Goal: Task Accomplishment & Management: Complete application form

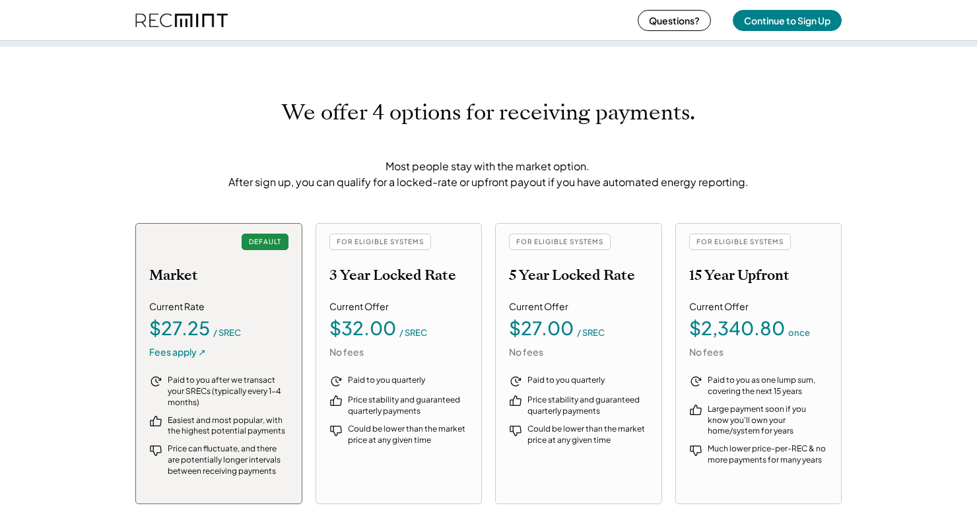
scroll to position [1368, 0]
click at [654, 313] on div "FOR ELIGIBLE SYSTEMS 5 Year Locked Rate Current Offer $27.00 / SREC No fees Pai…" at bounding box center [578, 362] width 167 height 281
click at [174, 349] on div "Fees apply ↗" at bounding box center [177, 351] width 57 height 13
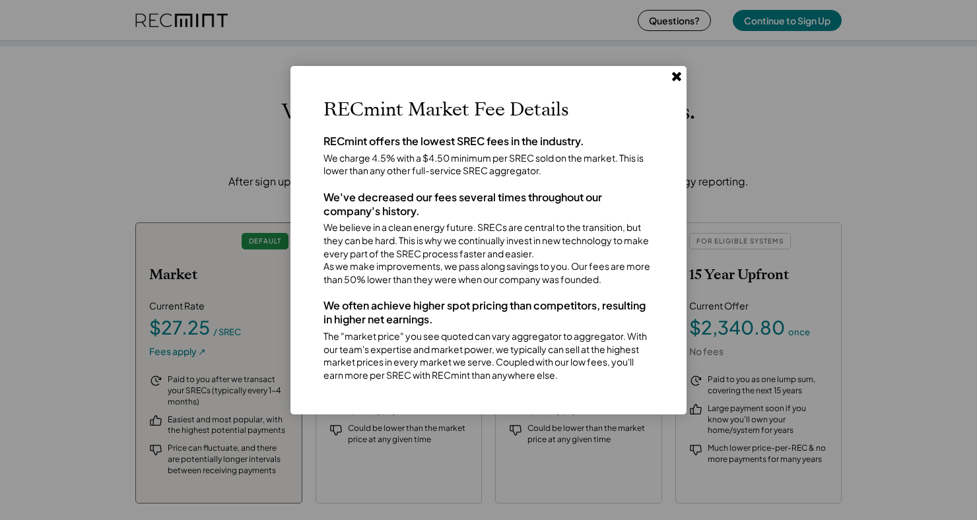
click at [674, 73] on use at bounding box center [676, 76] width 9 height 9
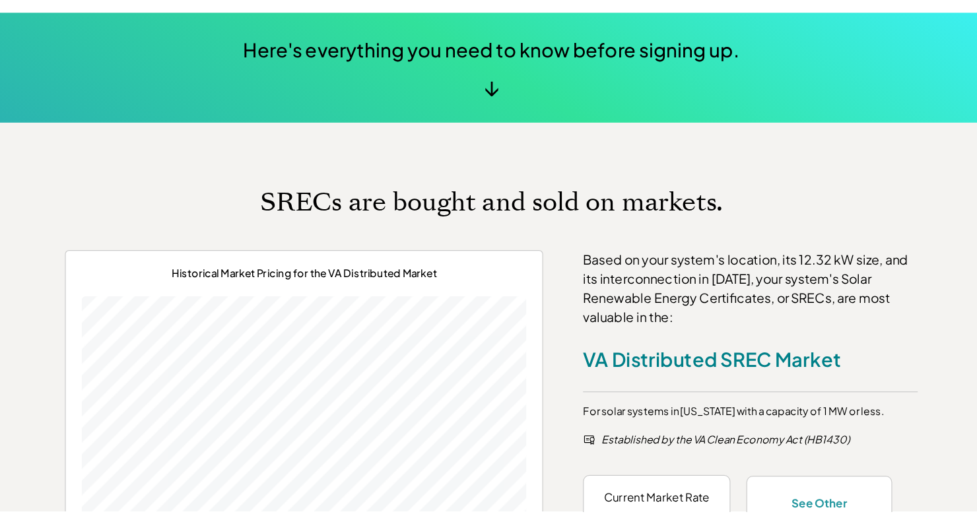
scroll to position [366, 0]
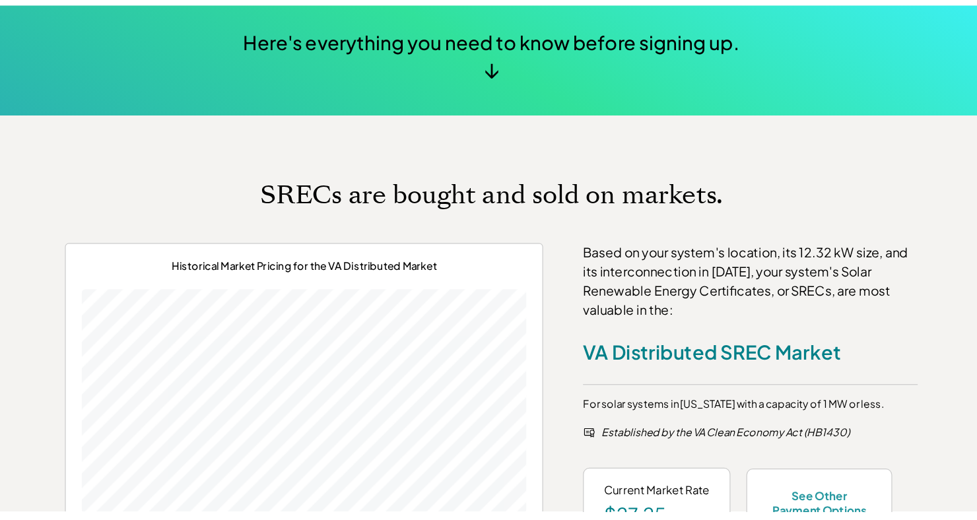
click at [640, 156] on div "Here's everything you need to know before signing up. ↓" at bounding box center [488, 147] width 977 height 92
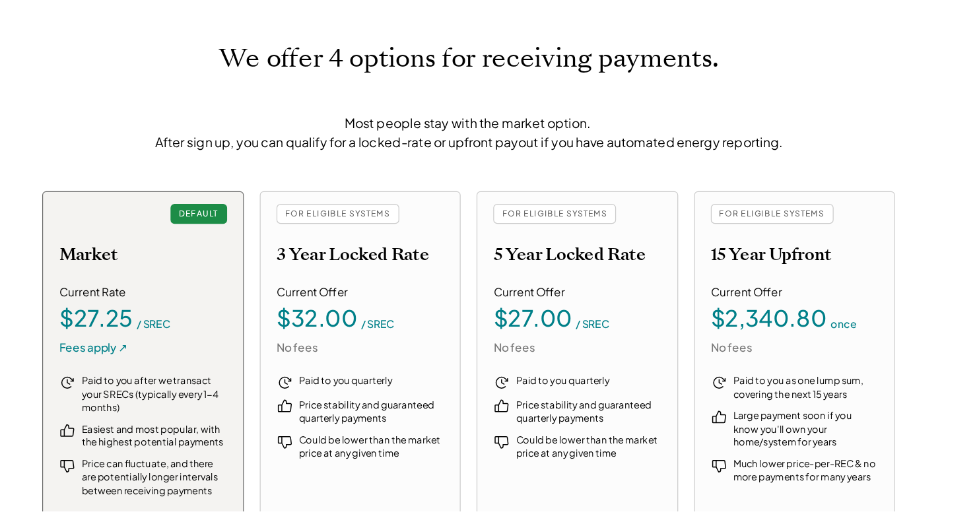
scroll to position [1337, 0]
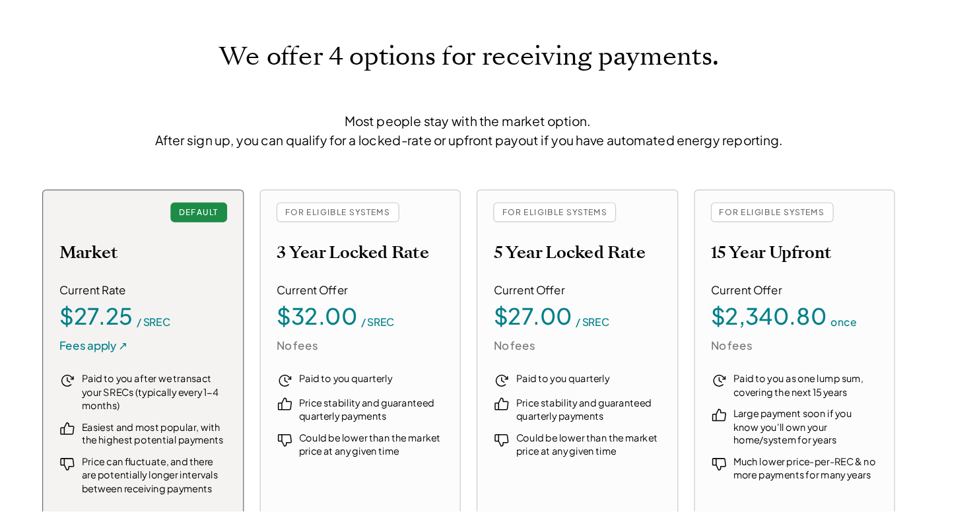
click at [493, 486] on div "DEFAULT Market Current Rate $27.25 / SREC Fees apply ↗ Paid to you after we tra…" at bounding box center [488, 394] width 706 height 282
click at [388, 271] on div "FOR ELIGIBLE SYSTEMS" at bounding box center [380, 272] width 102 height 17
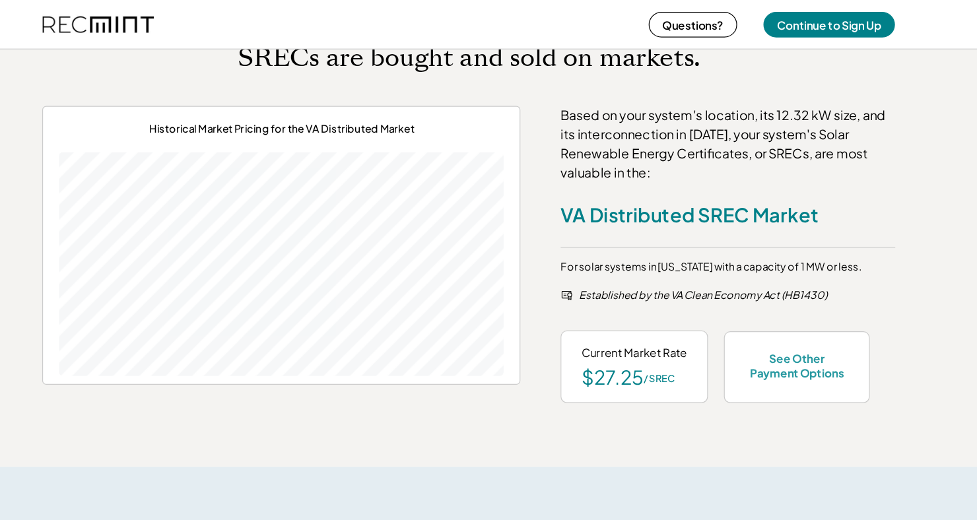
scroll to position [574, 0]
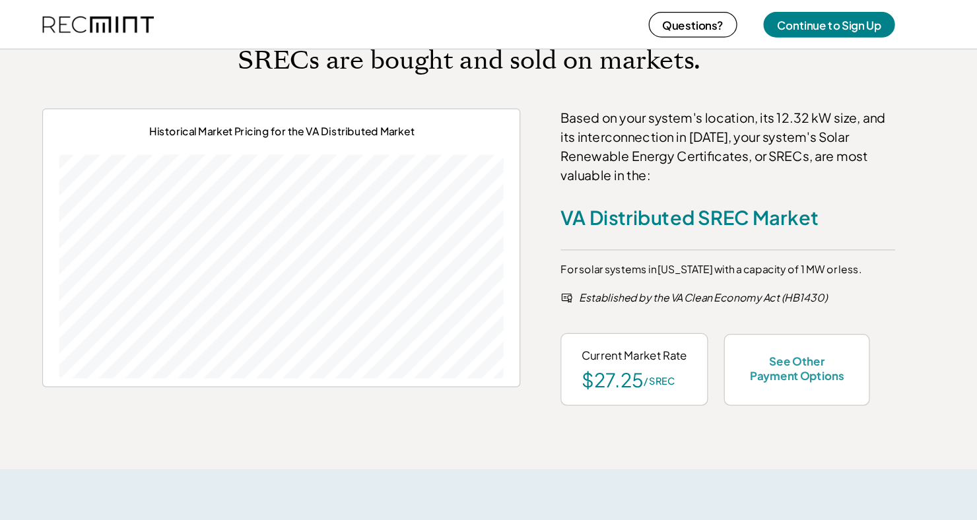
click at [802, 20] on button "Continue to Sign Up" at bounding box center [787, 20] width 109 height 21
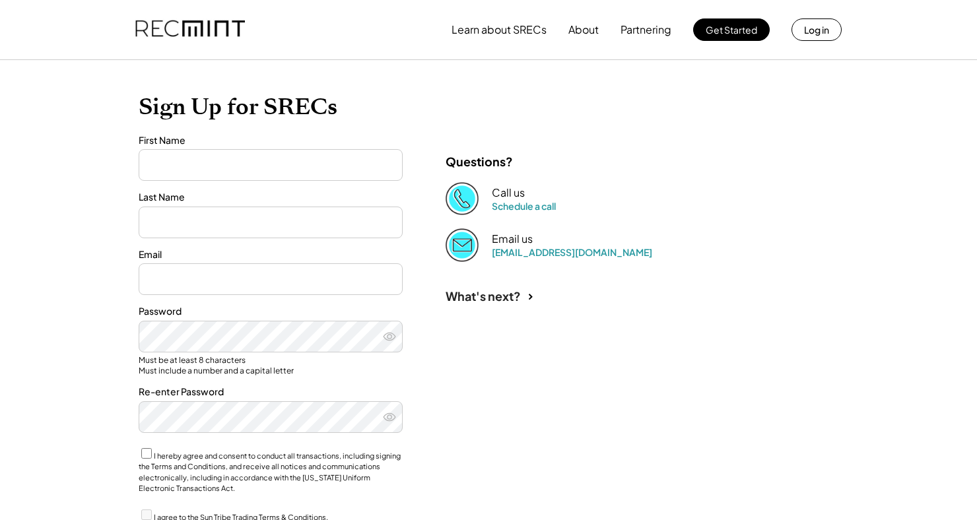
type input "*******"
type input "*****"
type input "**********"
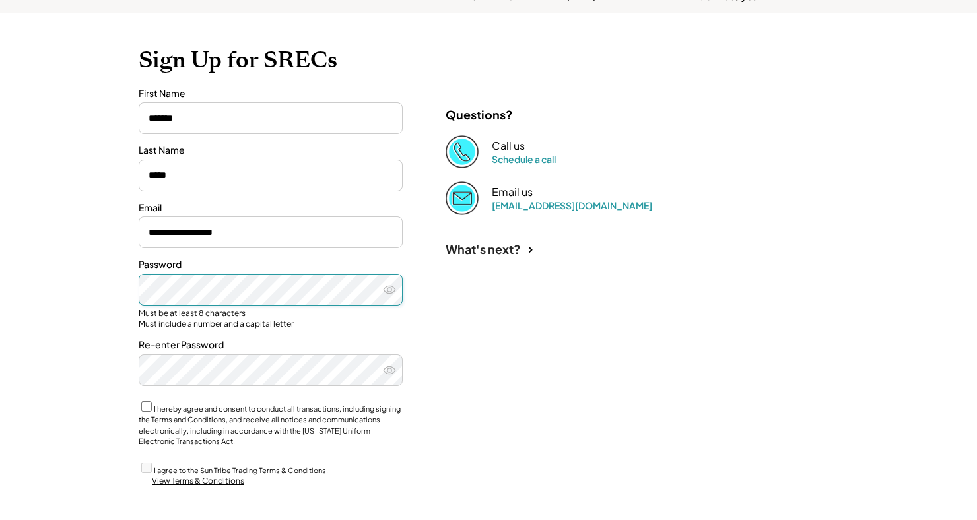
scroll to position [84, 0]
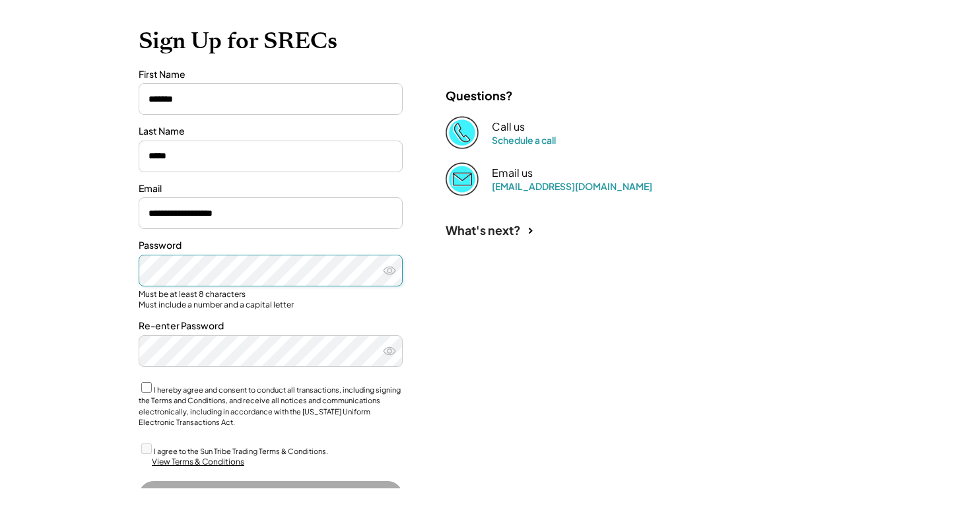
click at [387, 304] on icon at bounding box center [389, 302] width 13 height 13
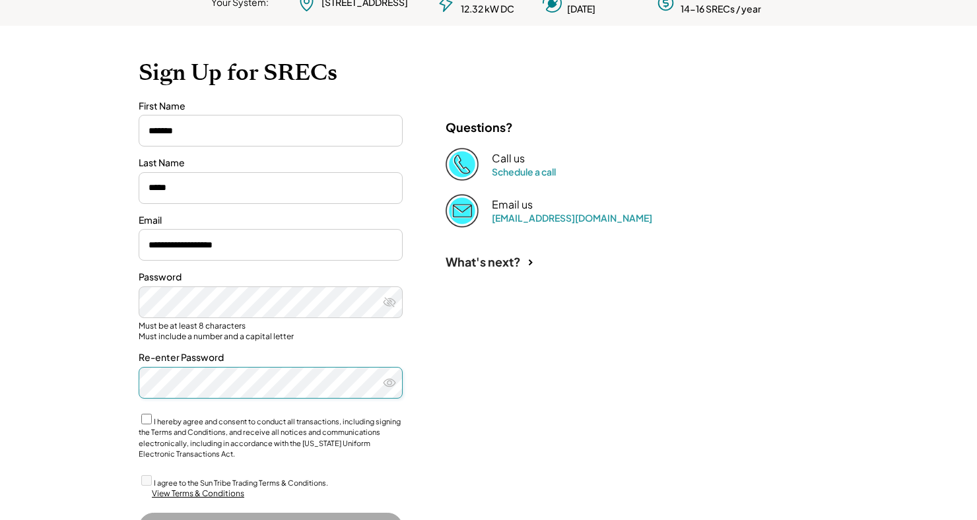
click at [156, 420] on label "I hereby agree and consent to conduct all transactions, including signing the T…" at bounding box center [270, 438] width 262 height 42
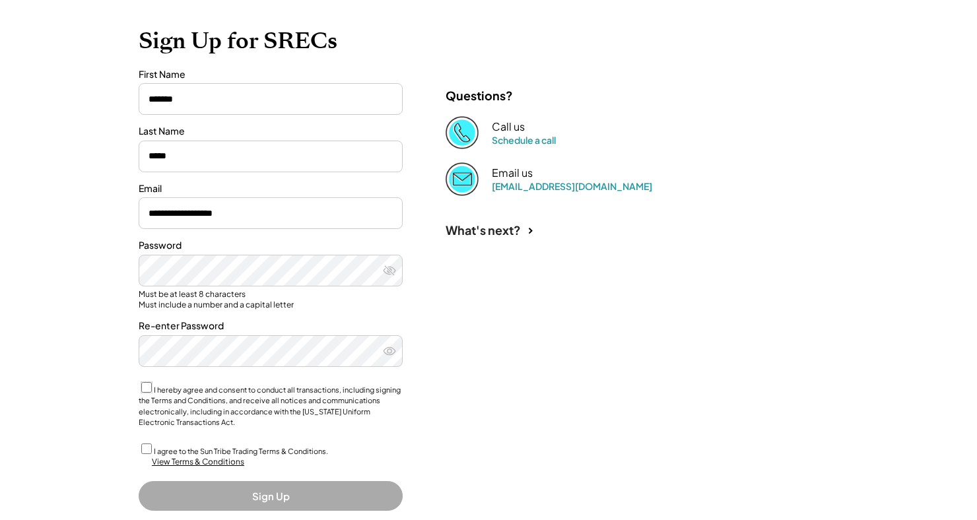
scroll to position [116, 0]
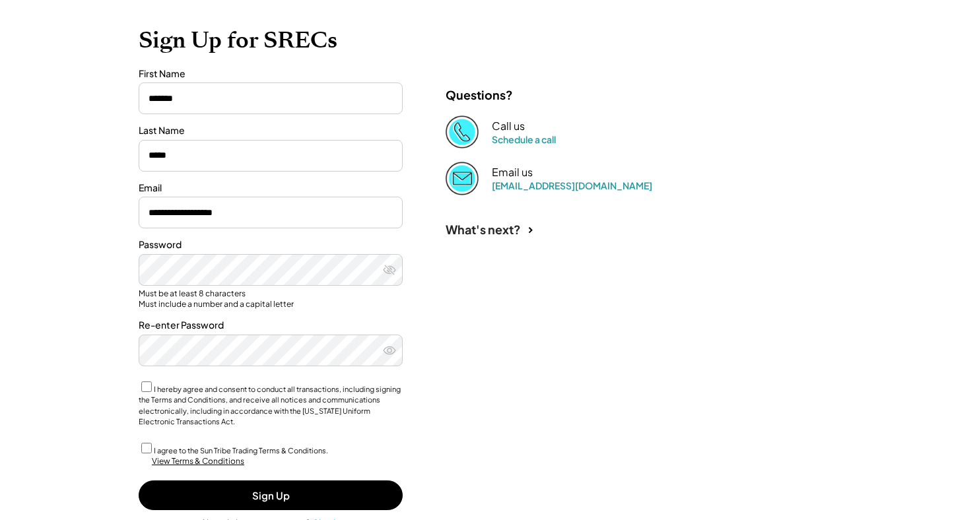
click at [308, 498] on button "Sign Up" at bounding box center [271, 496] width 264 height 30
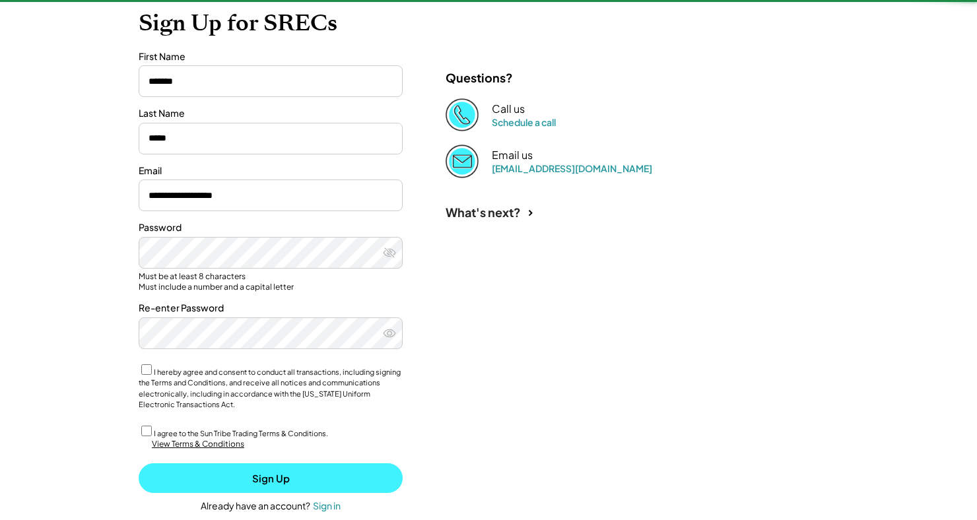
scroll to position [154, 0]
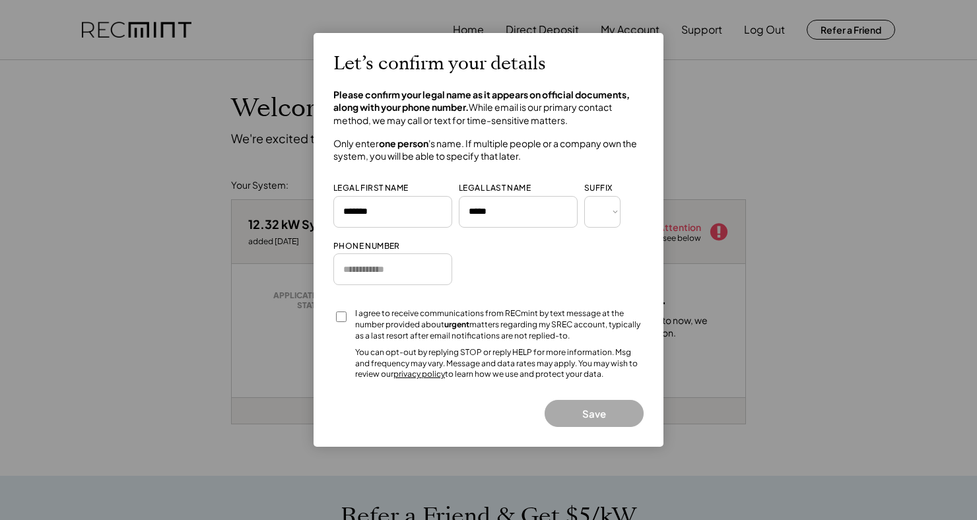
click at [391, 272] on input "input" at bounding box center [392, 269] width 119 height 32
type input "**********"
click at [605, 415] on button "Save" at bounding box center [594, 413] width 99 height 27
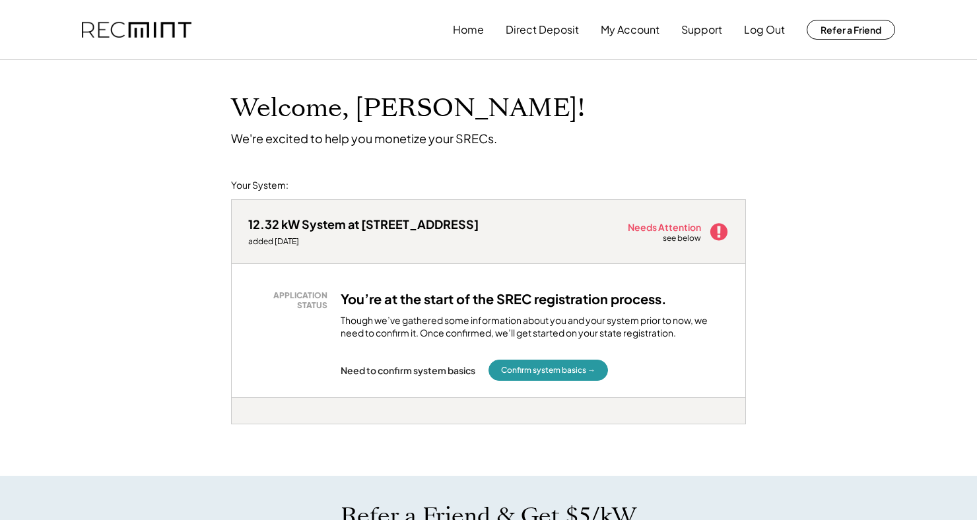
click at [566, 375] on button "Confirm system basics →" at bounding box center [547, 370] width 119 height 21
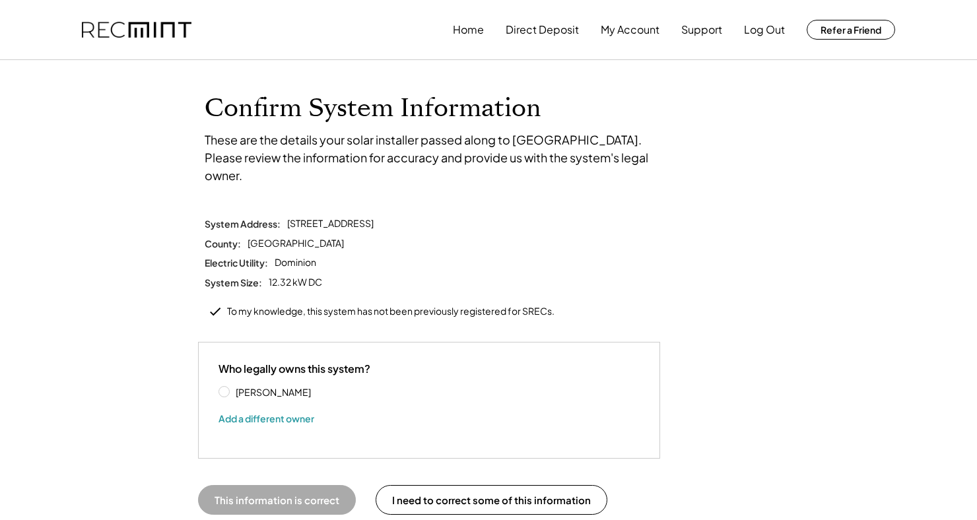
click at [292, 410] on button "Add a different owner" at bounding box center [266, 419] width 96 height 20
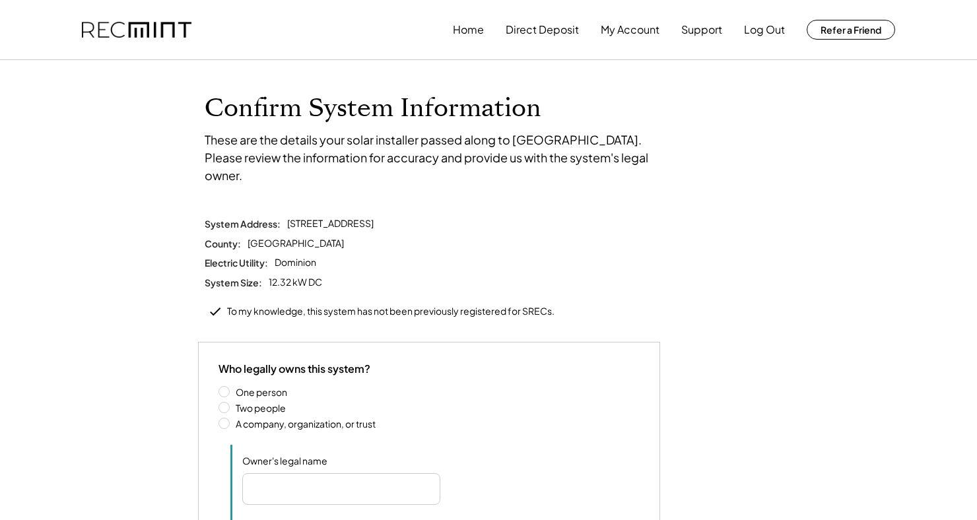
click at [265, 419] on label "A company, organization, or trust" at bounding box center [436, 423] width 408 height 9
click at [261, 403] on label "Two people" at bounding box center [436, 407] width 408 height 9
click at [337, 475] on input "input" at bounding box center [318, 489] width 152 height 32
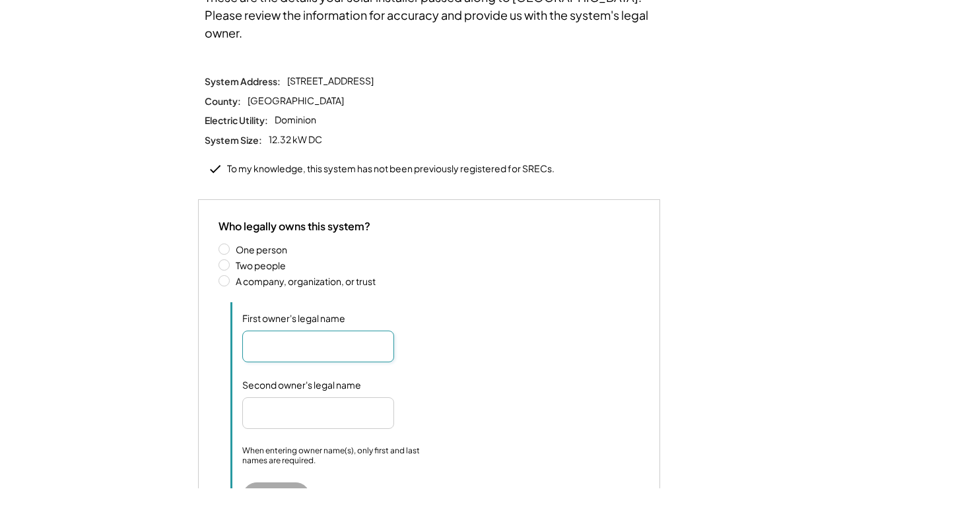
scroll to position [112, 0]
type input "**********"
click at [347, 428] on input "input" at bounding box center [318, 444] width 152 height 32
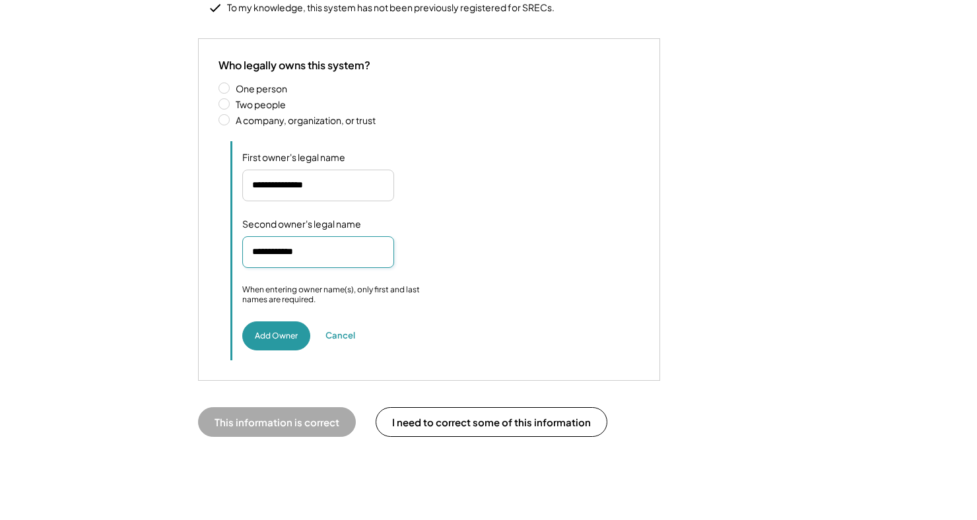
scroll to position [253, 0]
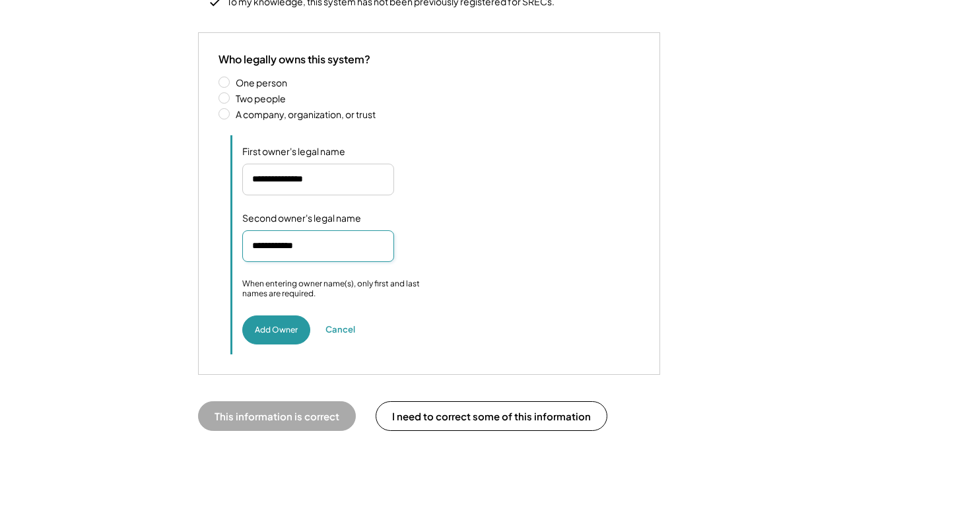
type input "**********"
click at [539, 308] on div "Owner's legal name First owner's legal name Second owner's legal name Name of t…" at bounding box center [434, 301] width 409 height 218
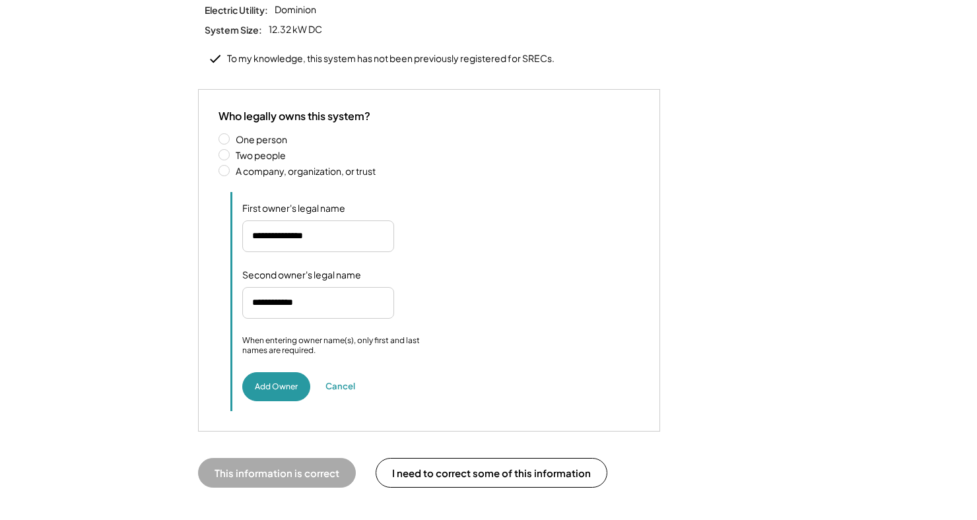
click at [300, 460] on button "This information is correct" at bounding box center [277, 473] width 158 height 30
click at [550, 460] on button "I need to correct some of this information" at bounding box center [492, 473] width 232 height 30
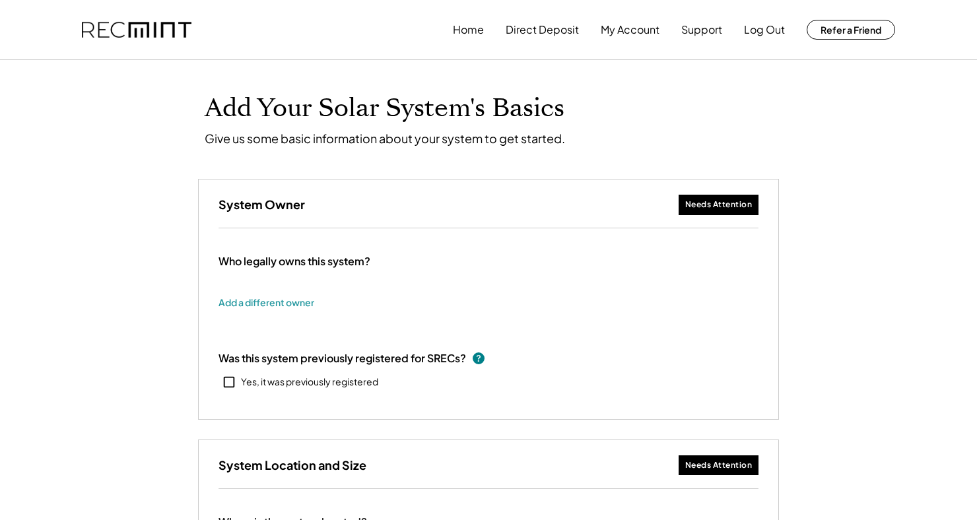
type input "******"
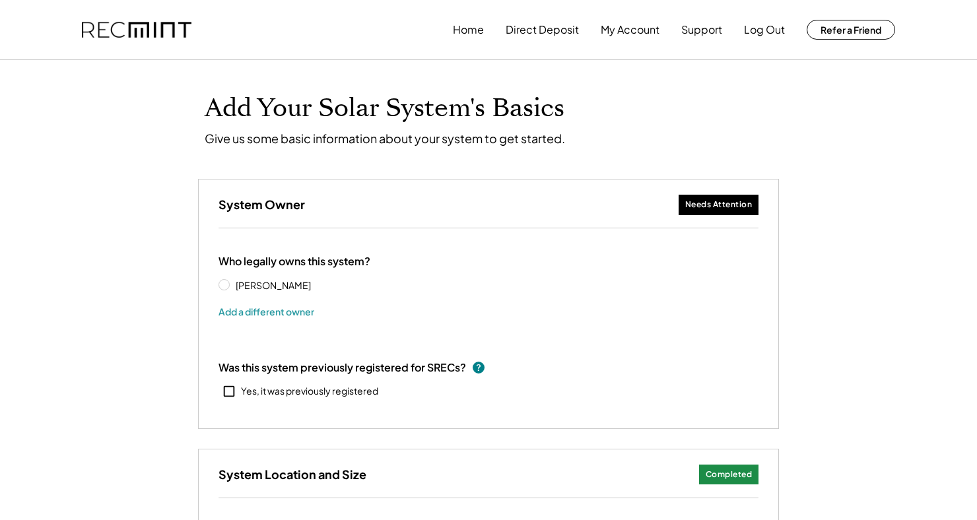
select select "**********"
click at [290, 318] on button "Add a different owner" at bounding box center [266, 312] width 96 height 20
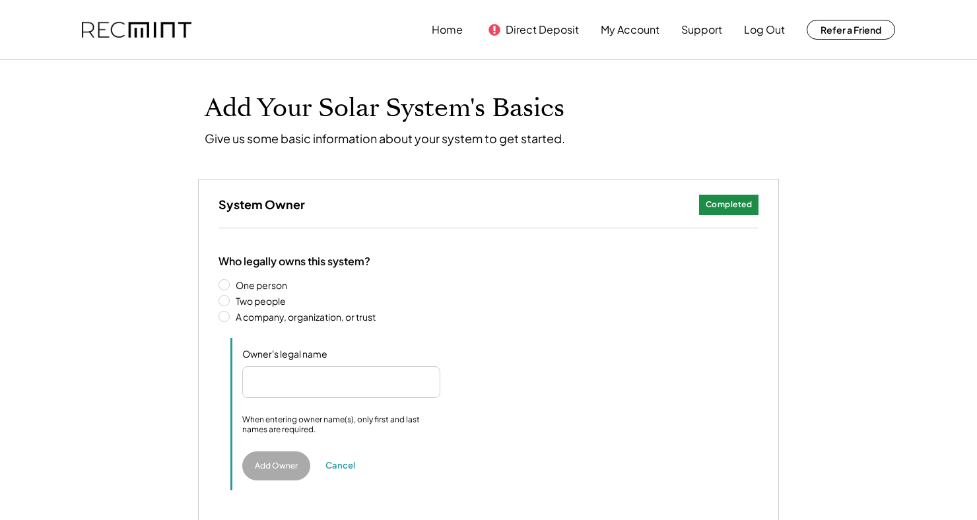
click at [232, 306] on label "Two people" at bounding box center [495, 300] width 527 height 9
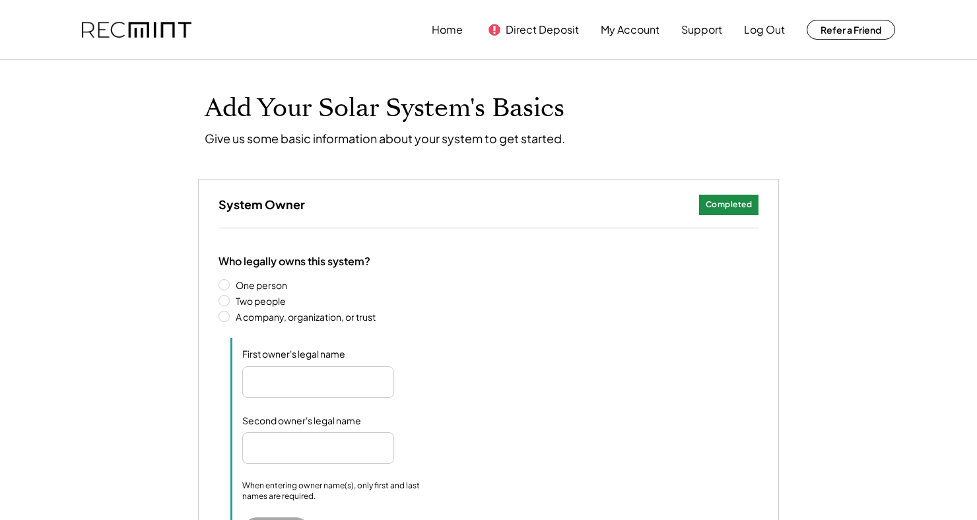
click at [358, 386] on input "input" at bounding box center [318, 382] width 152 height 32
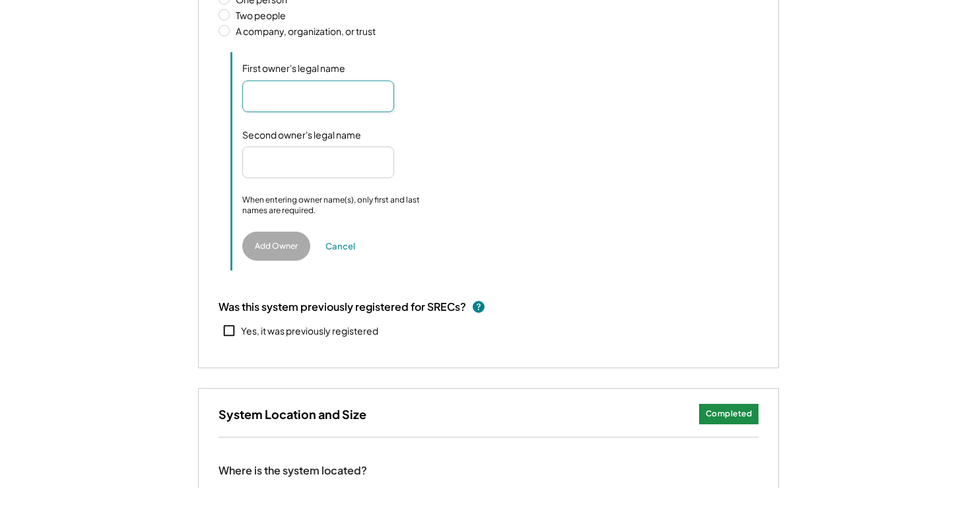
scroll to position [255, 0]
type input "**********"
click at [325, 196] on input "input" at bounding box center [318, 194] width 152 height 32
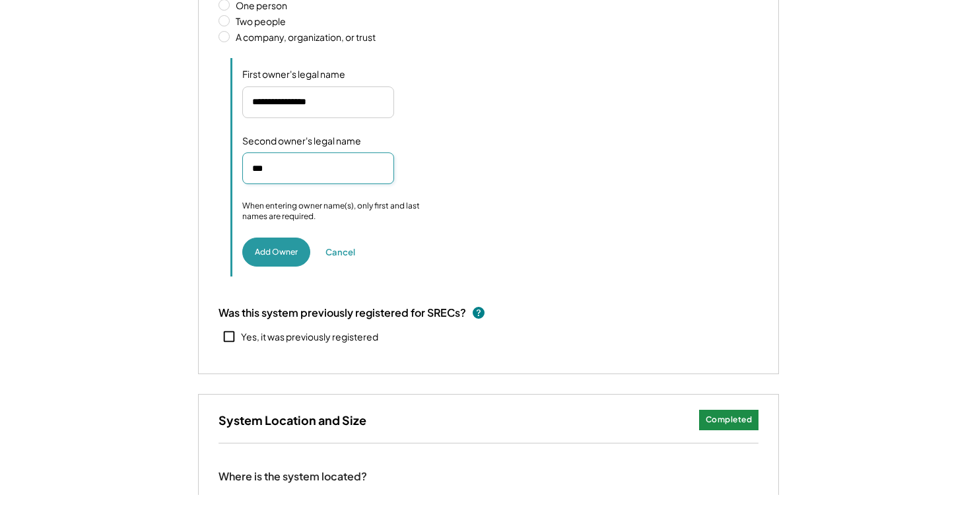
type input "**"
type input "**********"
click at [281, 285] on button "Add Owner" at bounding box center [276, 277] width 68 height 29
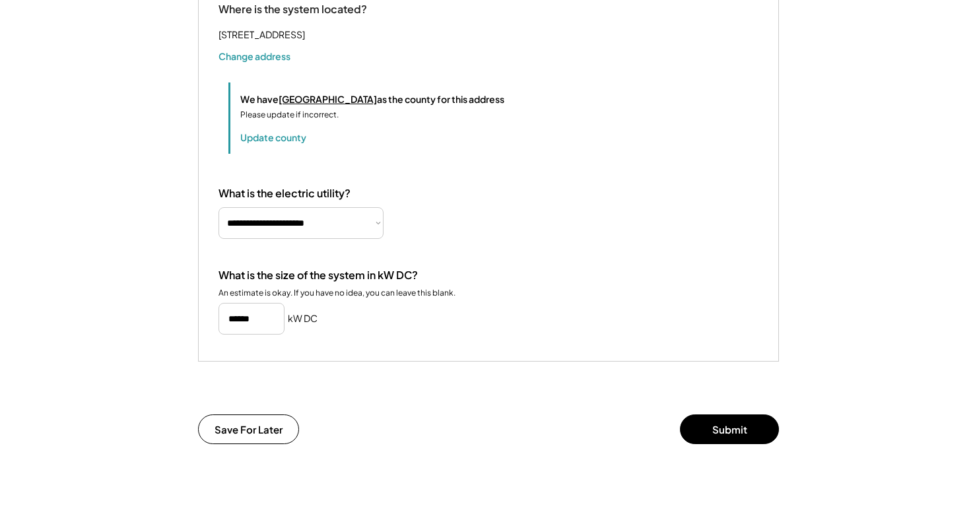
scroll to position [537, 0]
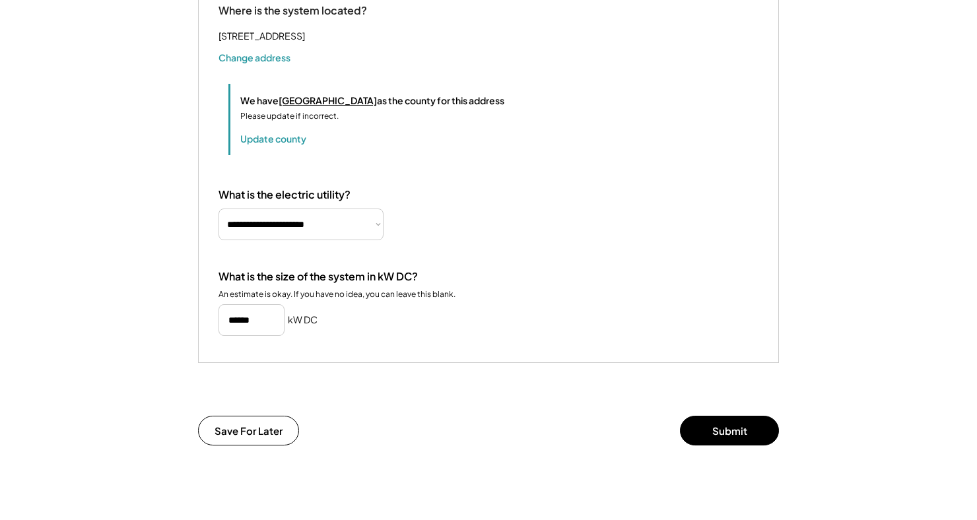
click at [741, 446] on button "Submit" at bounding box center [729, 431] width 99 height 30
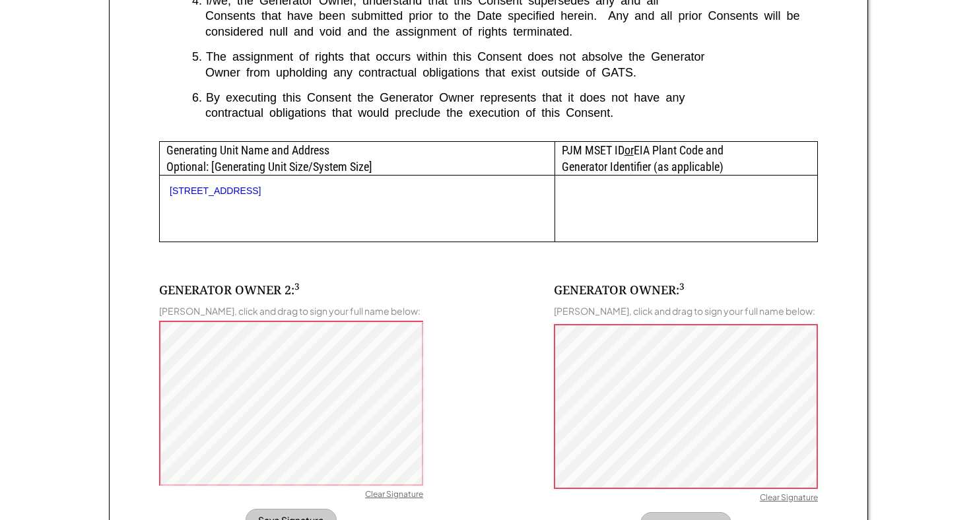
scroll to position [609, 0]
click at [395, 498] on div "Clear Signature" at bounding box center [394, 494] width 58 height 13
click at [790, 504] on div "Clear Signature" at bounding box center [789, 498] width 58 height 13
click at [299, 520] on button "Save Signature" at bounding box center [291, 519] width 91 height 22
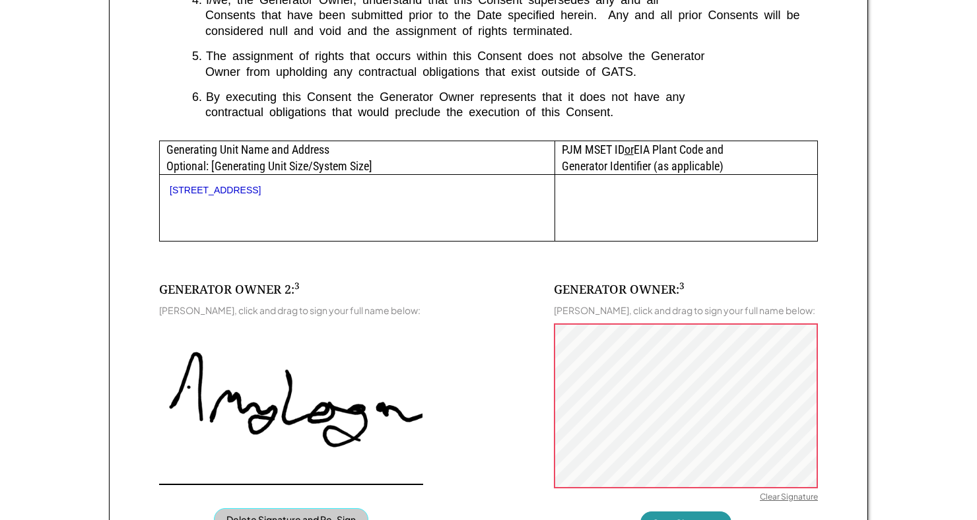
click at [697, 520] on button "Save Signature" at bounding box center [685, 523] width 91 height 22
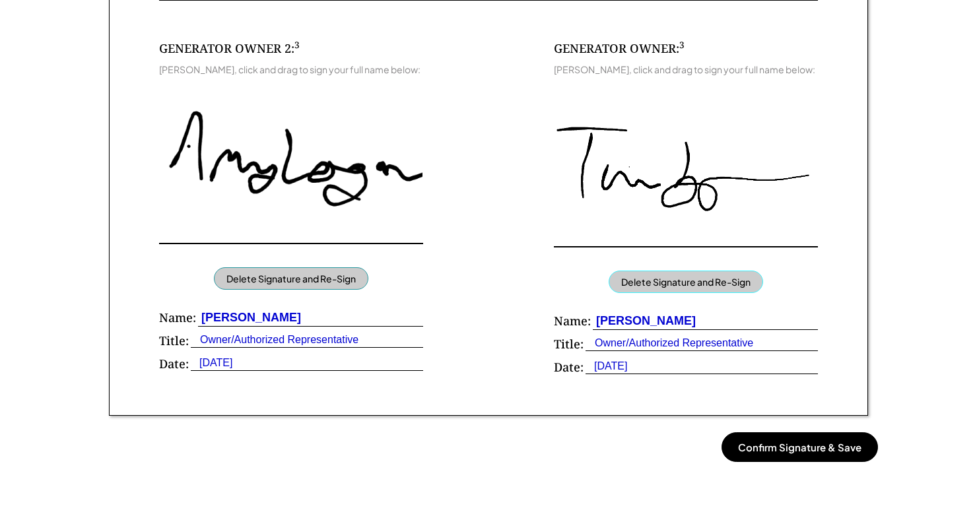
scroll to position [855, 0]
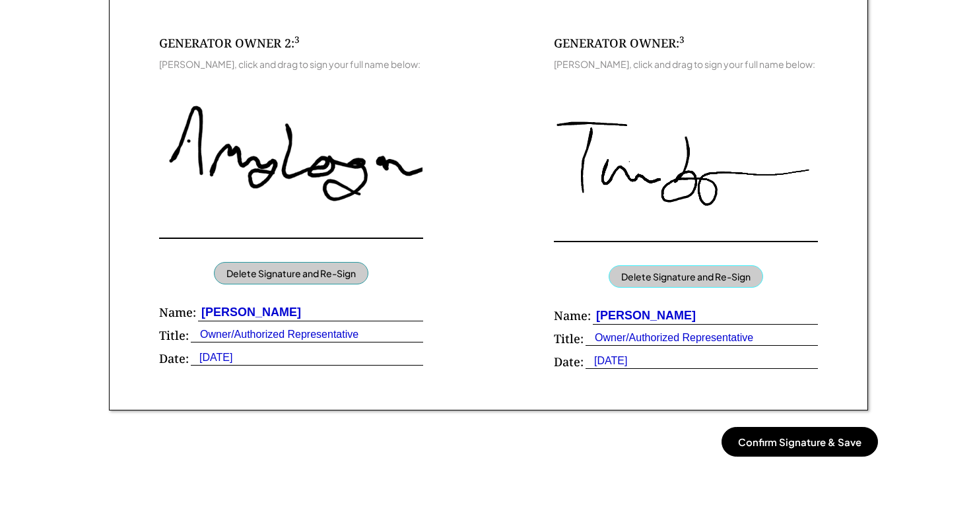
click at [826, 450] on button "Confirm Signature & Save" at bounding box center [799, 442] width 156 height 30
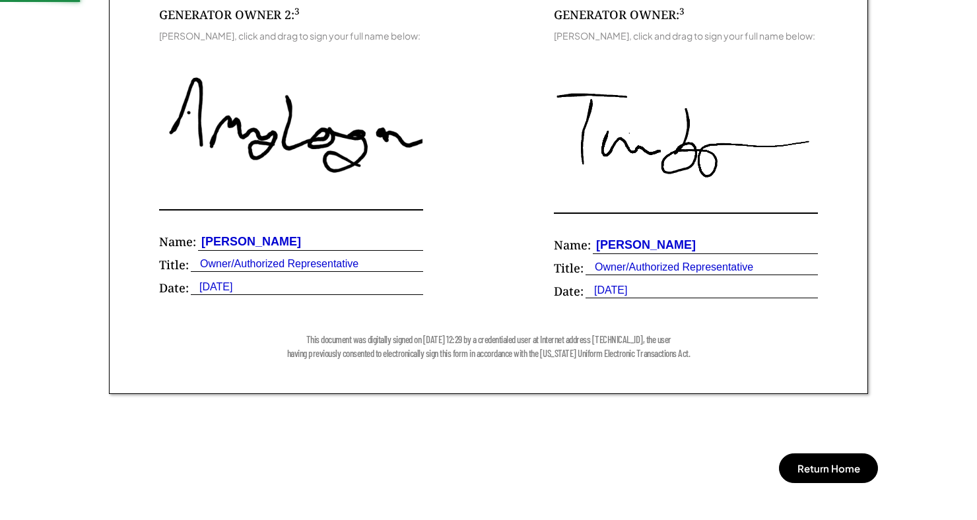
scroll to position [897, 0]
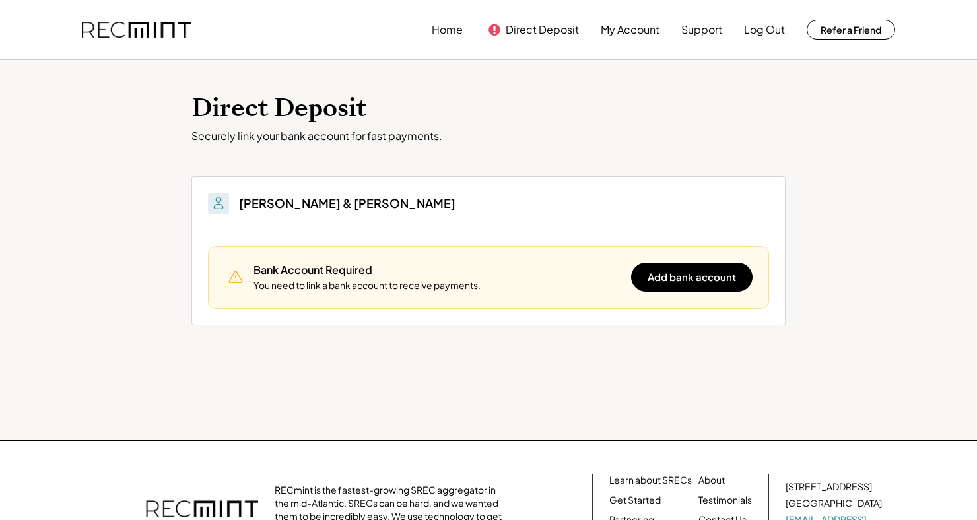
click at [707, 281] on button "Add bank account" at bounding box center [691, 277] width 121 height 29
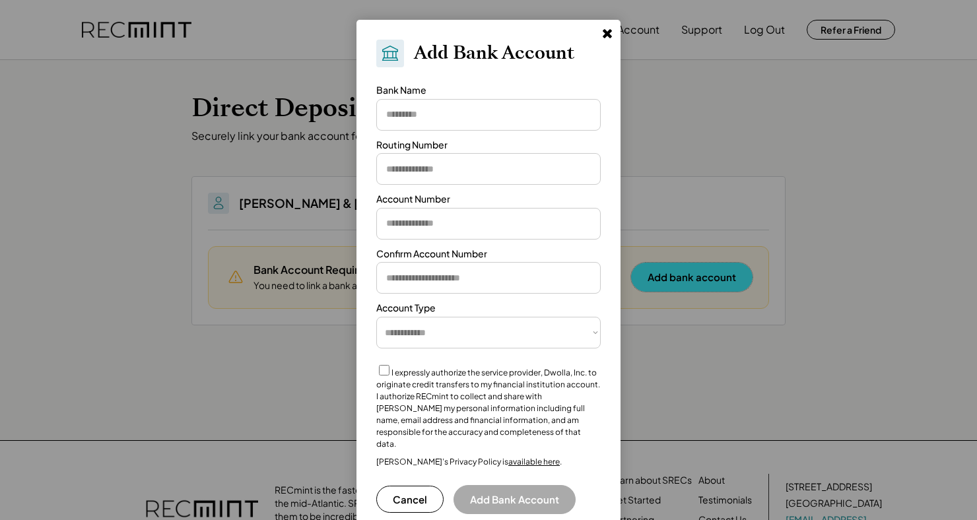
click at [463, 111] on input "input" at bounding box center [488, 115] width 224 height 32
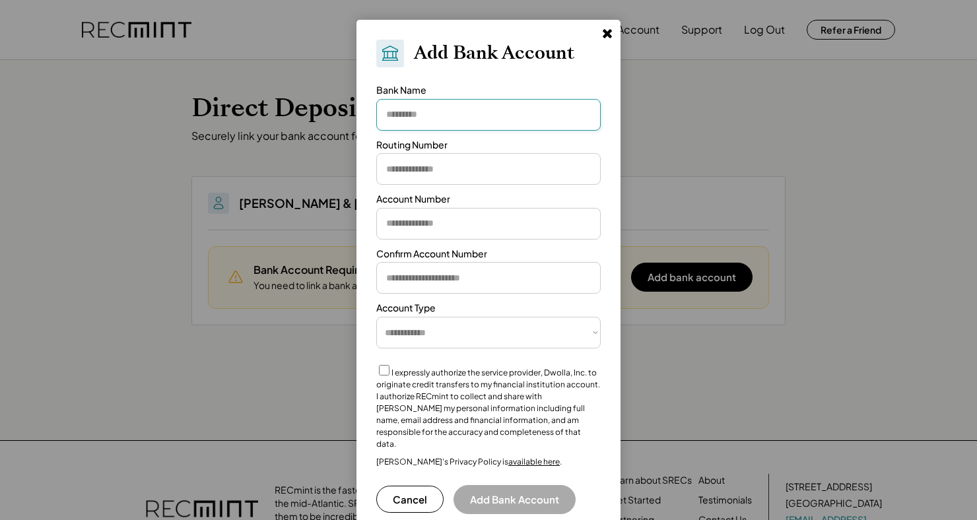
click at [544, 339] on select "**********" at bounding box center [488, 333] width 224 height 32
select select "**********"
click at [376, 317] on select "**********" at bounding box center [488, 333] width 224 height 32
click at [457, 114] on input "input" at bounding box center [488, 115] width 224 height 32
type input "*"
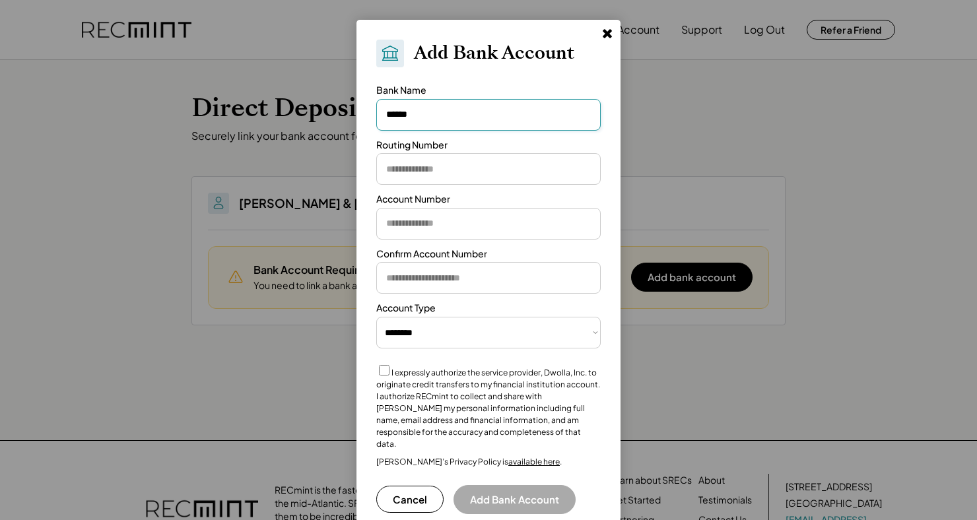
type input "******"
click at [487, 172] on input "input" at bounding box center [488, 169] width 224 height 32
type input "*********"
click at [477, 229] on input "input" at bounding box center [488, 224] width 224 height 32
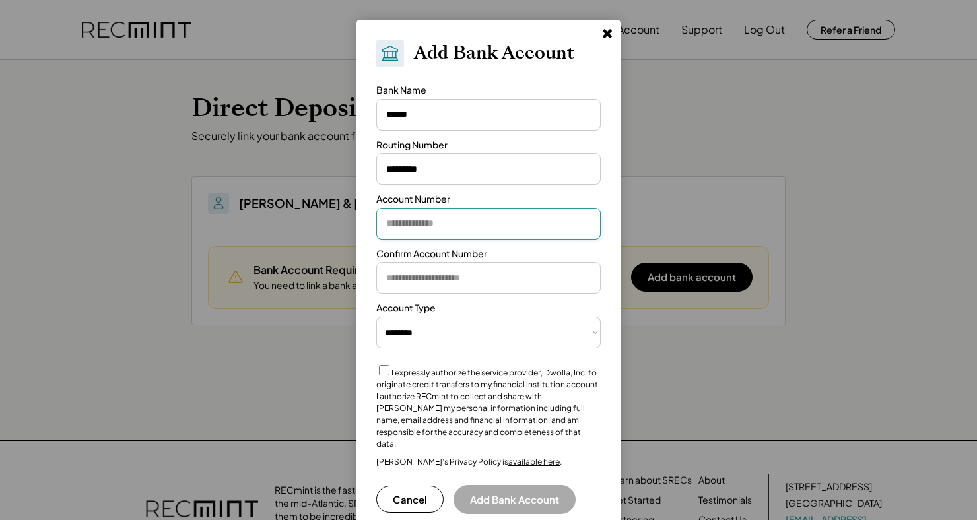
click at [520, 226] on input "input" at bounding box center [488, 224] width 224 height 32
click at [444, 228] on input "input" at bounding box center [488, 224] width 224 height 32
click at [389, 228] on input "input" at bounding box center [488, 224] width 224 height 32
type input "********"
click at [453, 281] on input "input" at bounding box center [488, 278] width 224 height 32
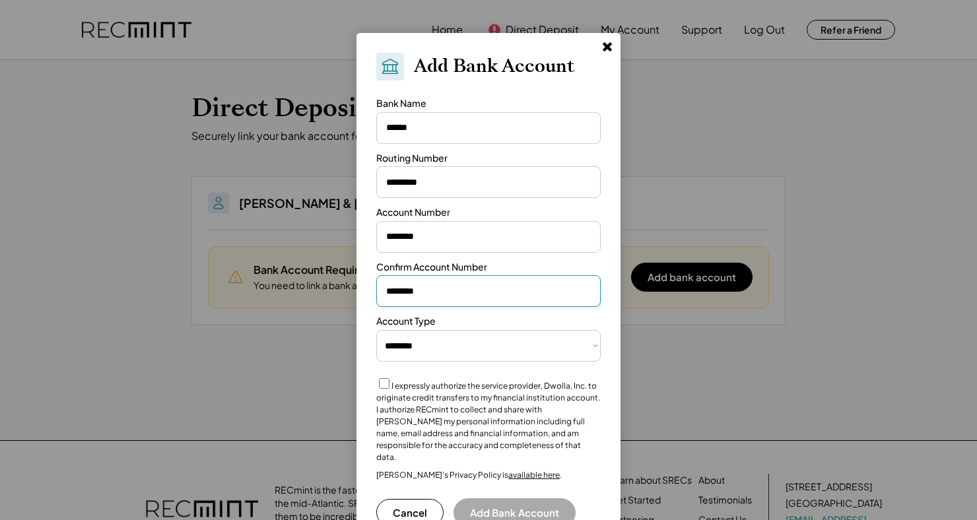
type input "********"
click at [534, 498] on button "Add Bank Account" at bounding box center [514, 512] width 122 height 29
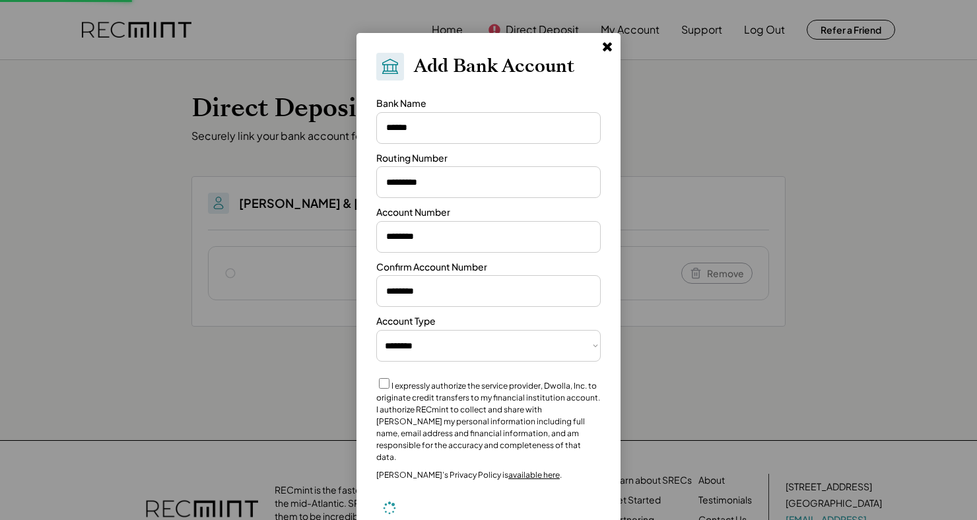
select select "**********"
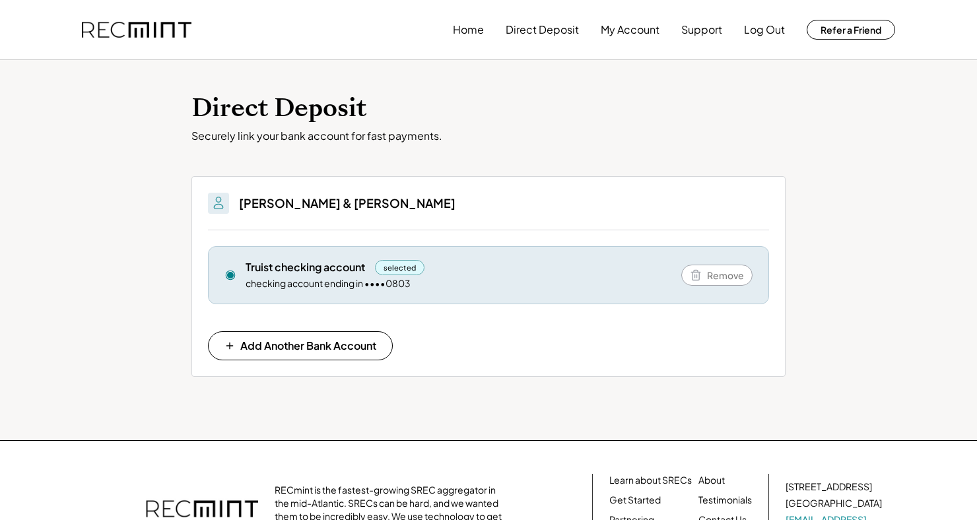
click at [624, 32] on button "My Account" at bounding box center [630, 30] width 59 height 26
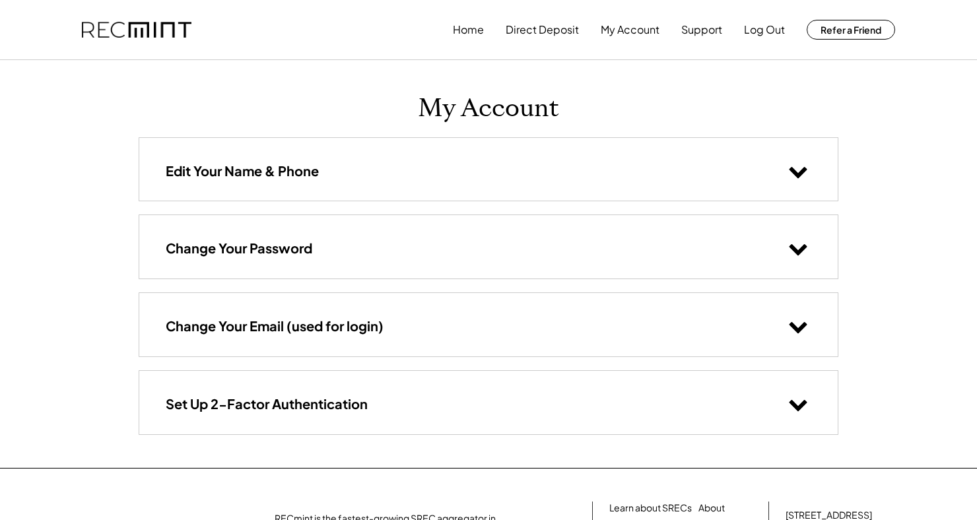
click at [807, 170] on icon at bounding box center [798, 171] width 20 height 20
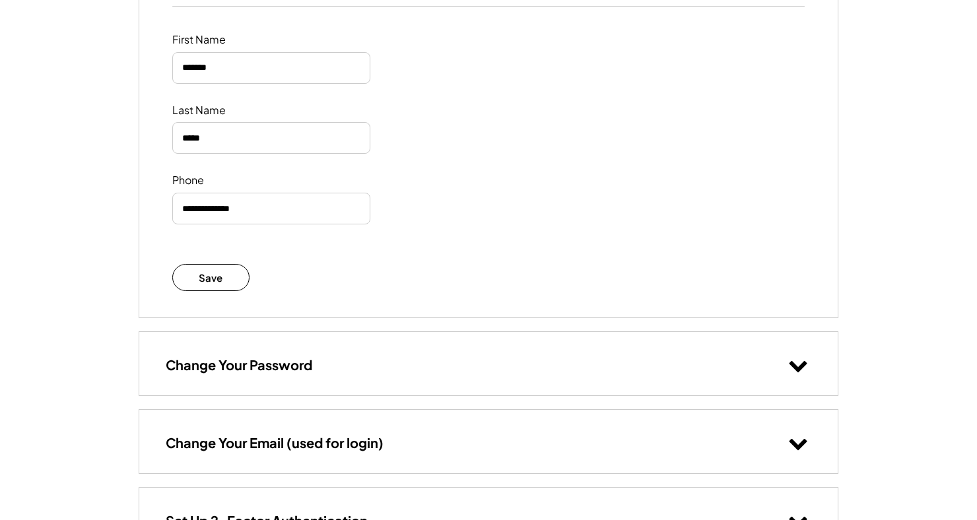
scroll to position [195, 0]
click at [800, 368] on use at bounding box center [798, 365] width 18 height 11
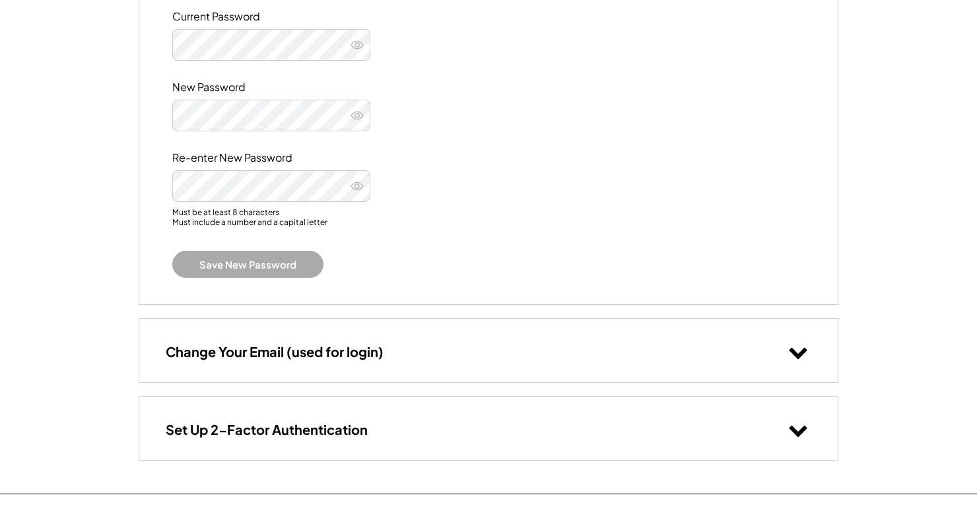
scroll to position [608, 0]
click at [793, 358] on icon at bounding box center [798, 351] width 20 height 20
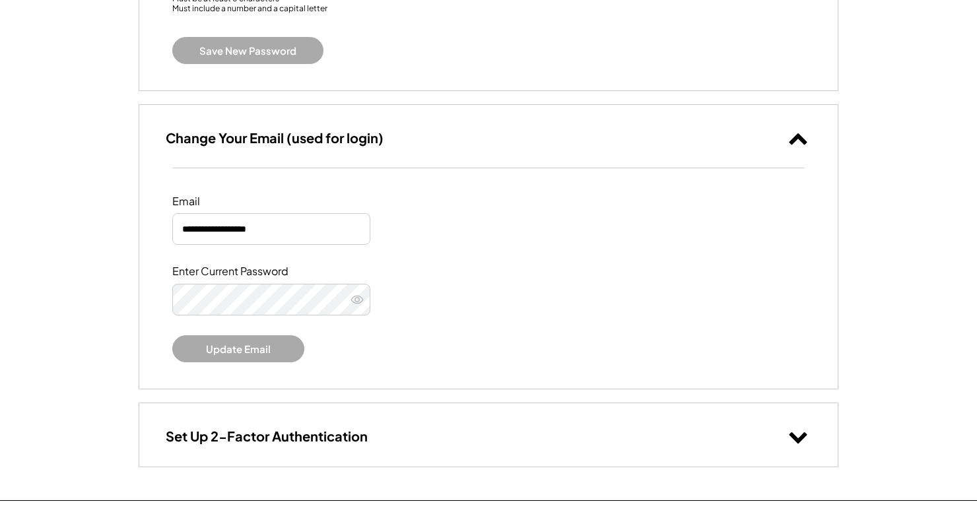
scroll to position [821, 0]
click at [804, 432] on use at bounding box center [798, 437] width 18 height 11
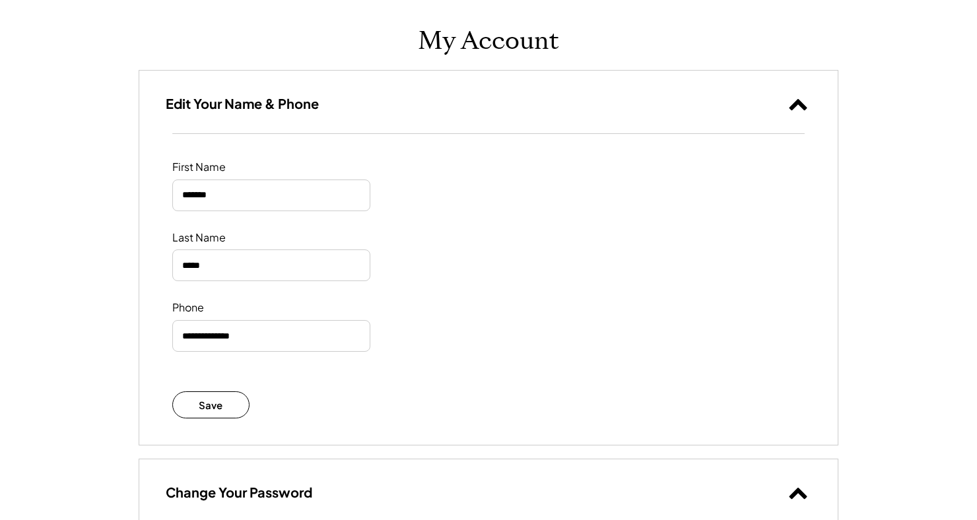
scroll to position [0, 0]
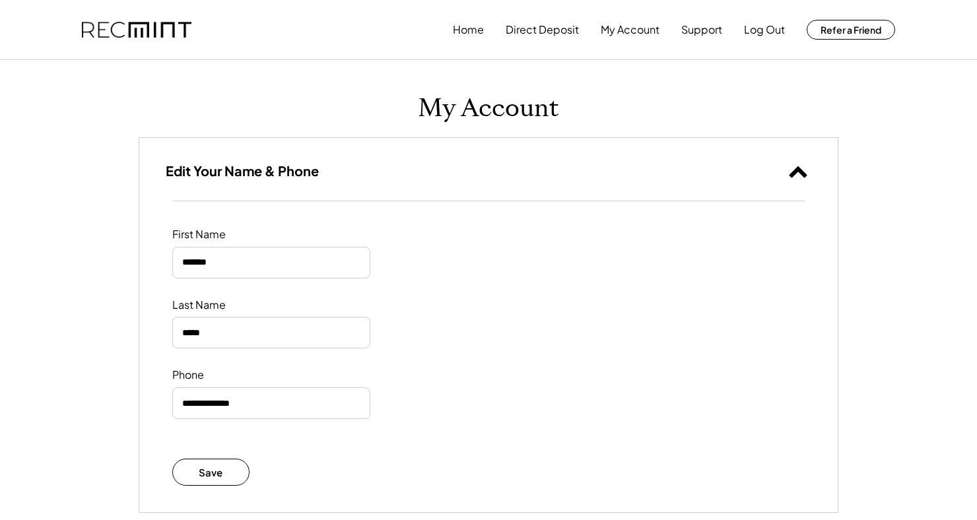
click at [460, 26] on button "Home" at bounding box center [468, 30] width 31 height 26
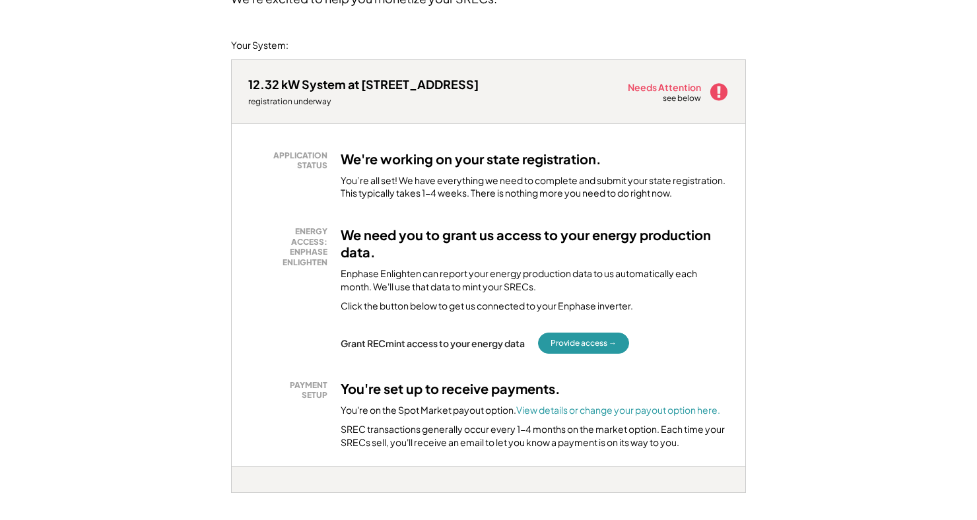
scroll to position [143, 0]
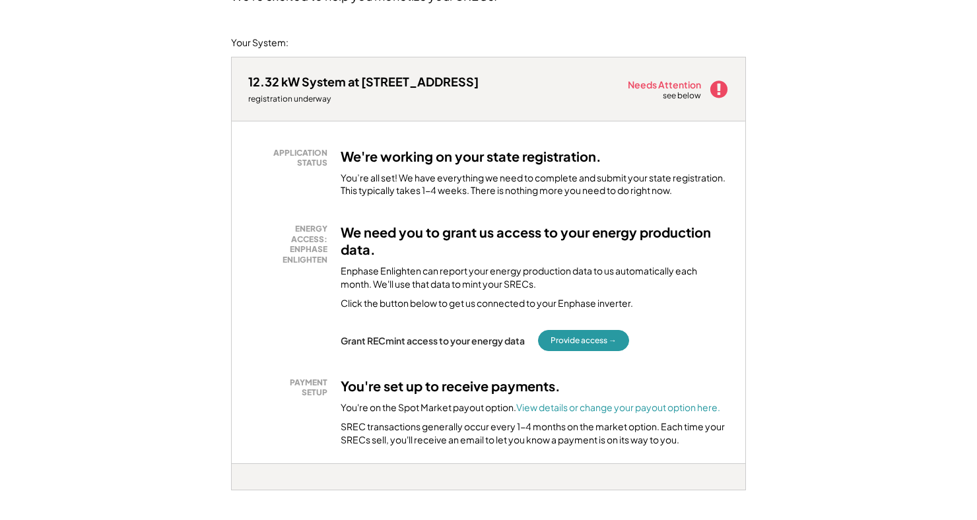
click at [593, 347] on button "Provide access →" at bounding box center [583, 340] width 91 height 21
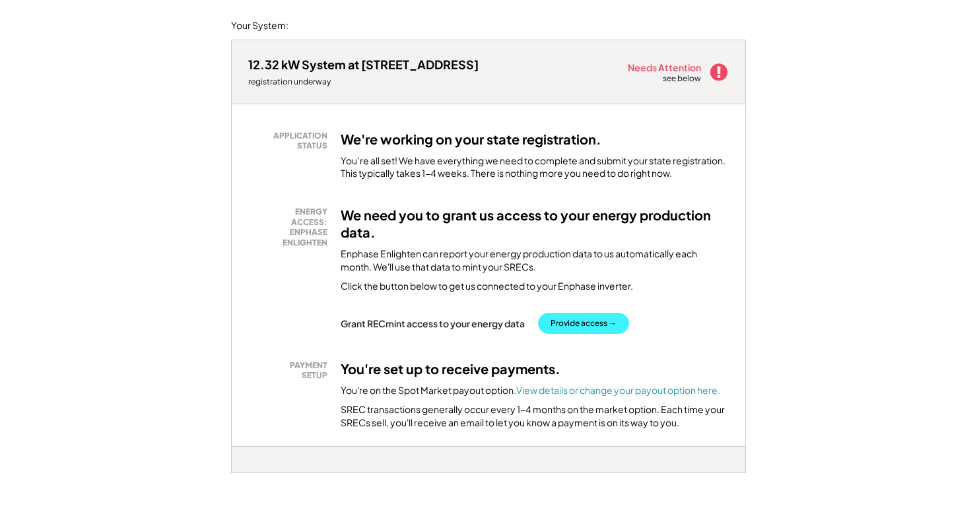
scroll to position [185, 0]
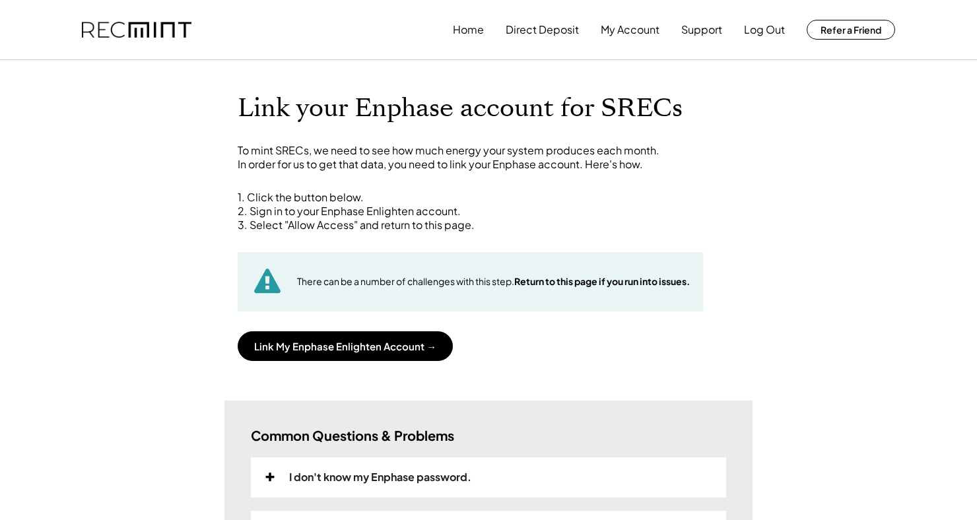
click at [373, 347] on button "Link My Enphase Enlighten Account →" at bounding box center [345, 346] width 215 height 30
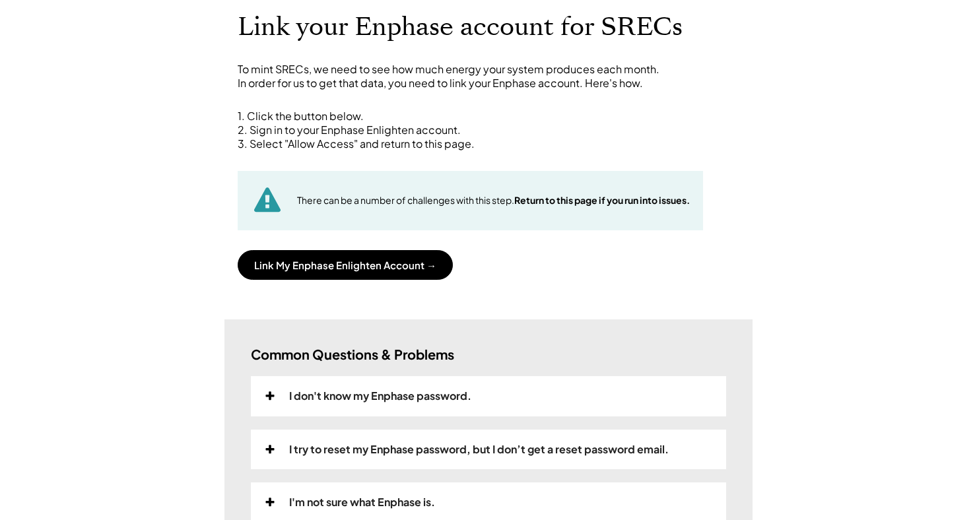
scroll to position [82, 0]
click at [399, 261] on button "Link My Enphase Enlighten Account →" at bounding box center [345, 265] width 215 height 30
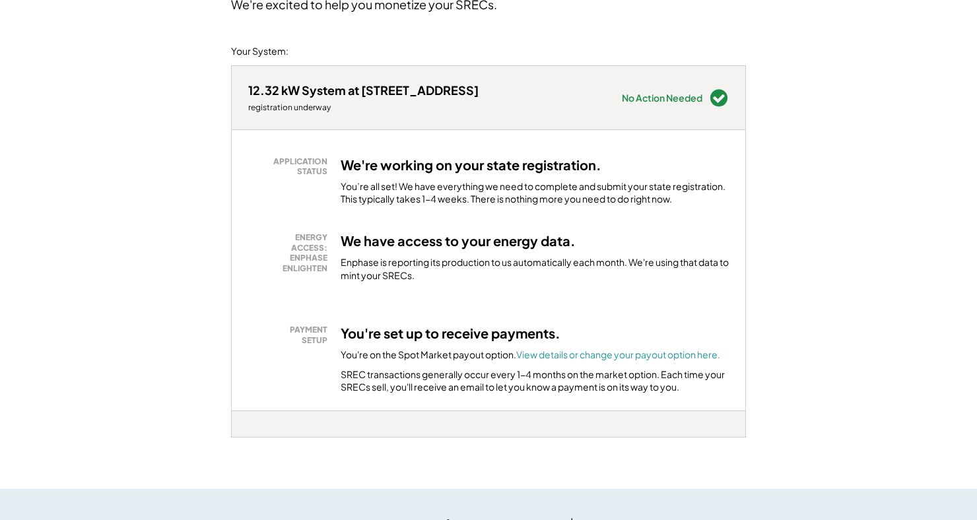
scroll to position [151, 0]
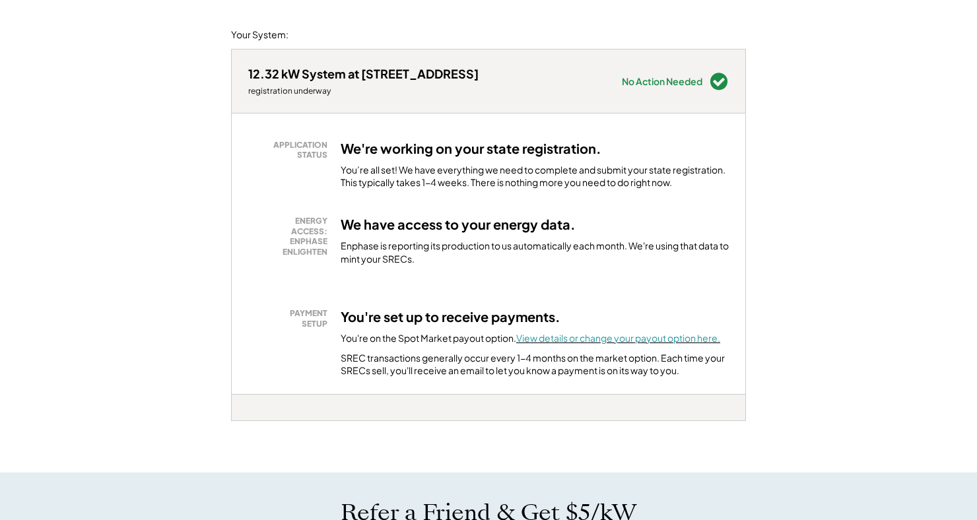
click at [668, 341] on font "View details or change your payout option here." at bounding box center [618, 338] width 204 height 12
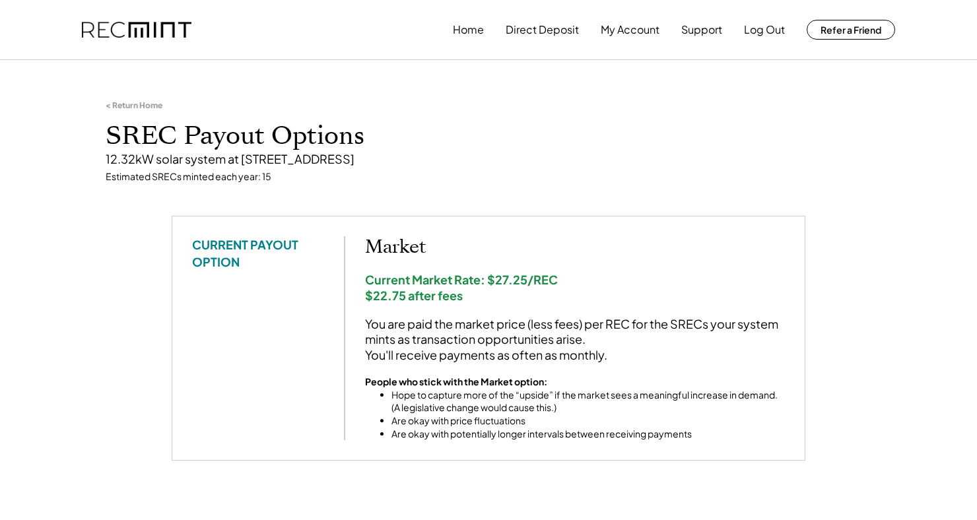
click at [458, 29] on button "Home" at bounding box center [468, 30] width 31 height 26
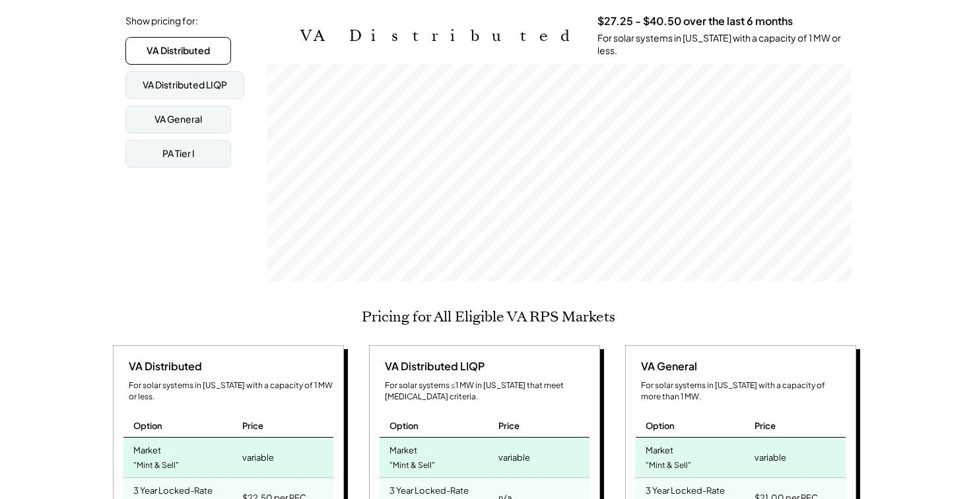
scroll to position [308, 0]
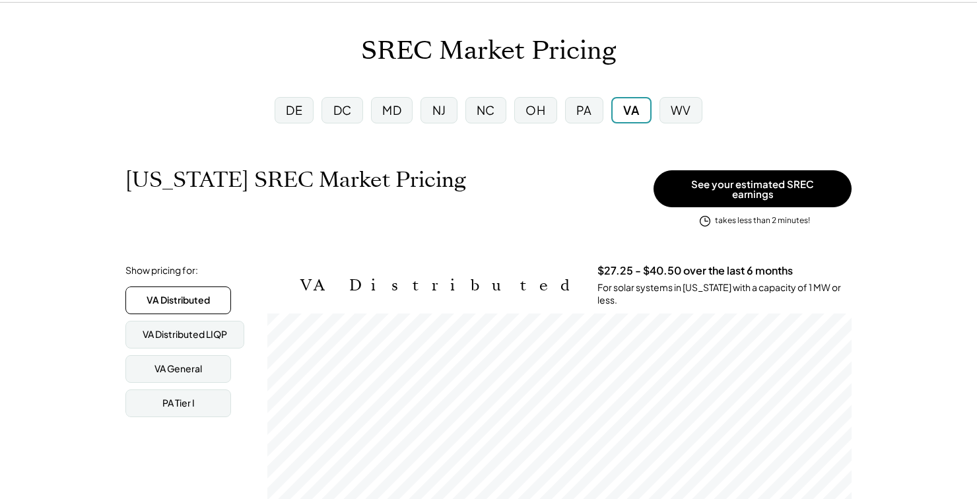
scroll to position [0, 0]
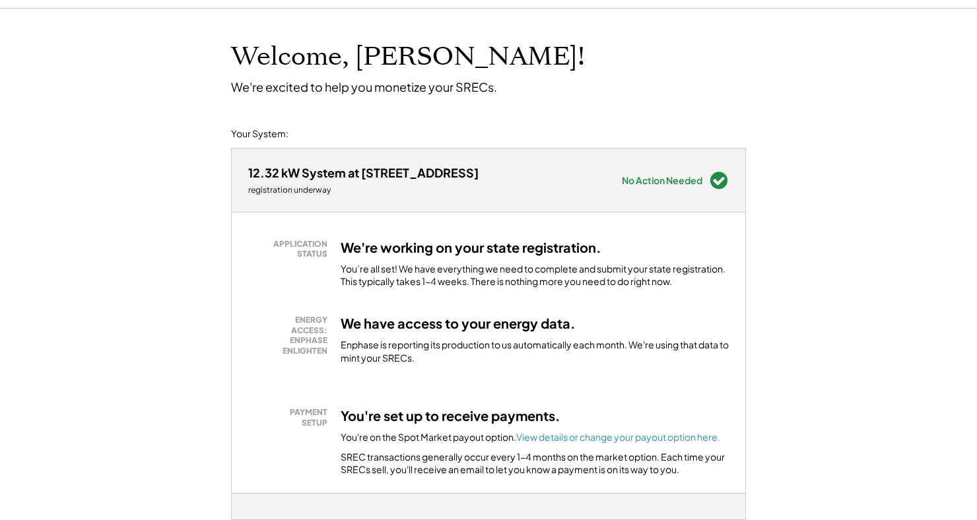
scroll to position [51, 0]
click at [667, 439] on font "View details or change your payout option here." at bounding box center [618, 438] width 204 height 12
